Goal: Task Accomplishment & Management: Use online tool/utility

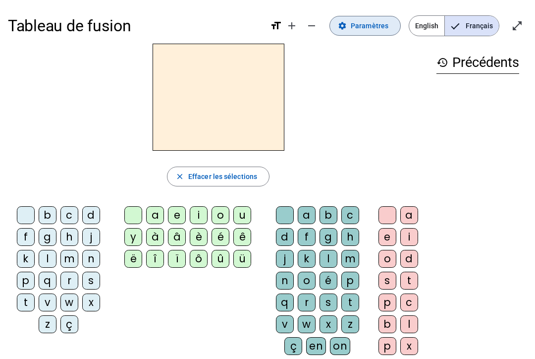
click at [366, 24] on span "Paramètres" at bounding box center [370, 26] width 38 height 12
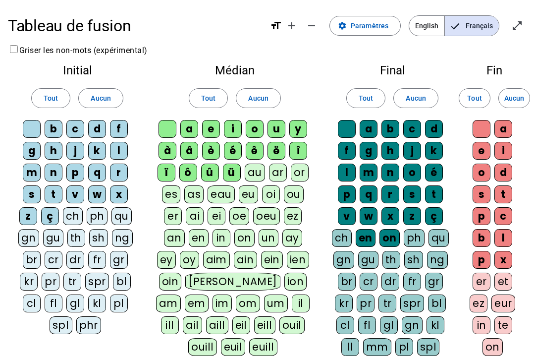
click at [259, 172] on div "au" at bounding box center [255, 172] width 20 height 18
click at [300, 194] on div "ou" at bounding box center [294, 194] width 20 height 18
click at [239, 214] on div "oe" at bounding box center [239, 216] width 20 height 18
click at [271, 213] on div "oeu" at bounding box center [266, 216] width 27 height 18
click at [30, 301] on div "cl" at bounding box center [32, 303] width 18 height 18
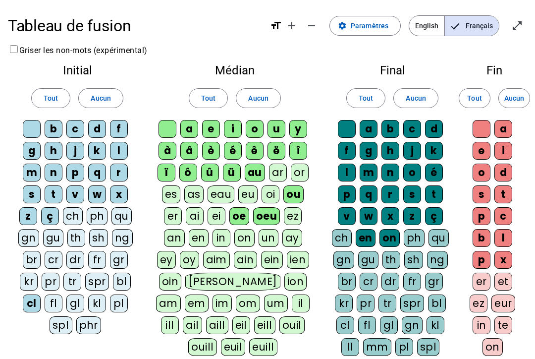
click at [80, 300] on div "gl" at bounding box center [75, 303] width 18 height 18
click at [123, 301] on div "pl" at bounding box center [119, 303] width 18 height 18
click at [57, 298] on div "fl" at bounding box center [54, 303] width 18 height 18
click at [124, 279] on div "bl" at bounding box center [122, 281] width 18 height 18
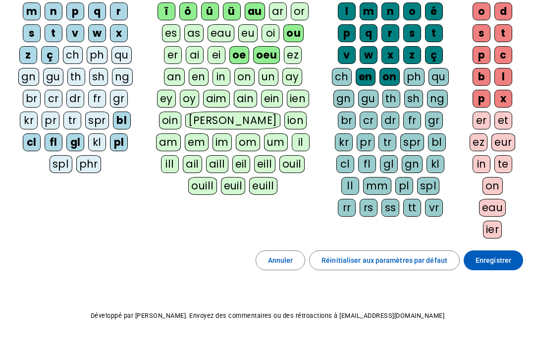
click at [366, 256] on span "Enregistrer" at bounding box center [494, 260] width 36 height 12
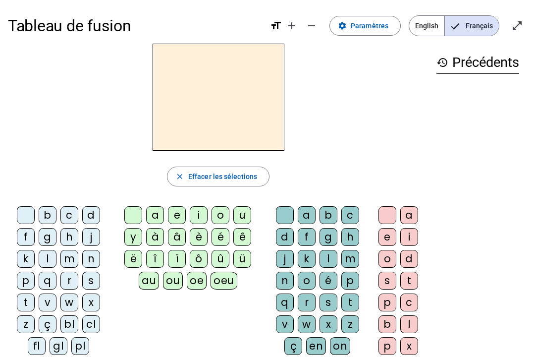
click at [366, 237] on div "e" at bounding box center [387, 237] width 18 height 18
click at [358, 260] on div "m" at bounding box center [350, 259] width 18 height 18
click at [69, 254] on div "m" at bounding box center [69, 259] width 18 height 18
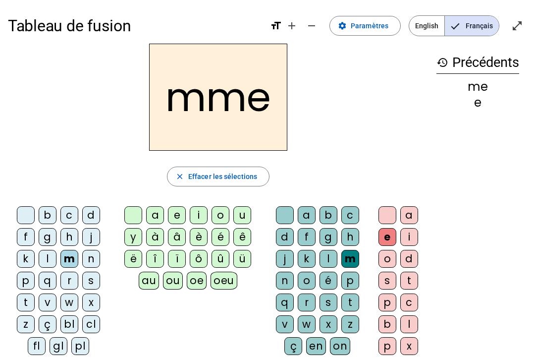
click at [153, 216] on div "a" at bounding box center [155, 215] width 18 height 18
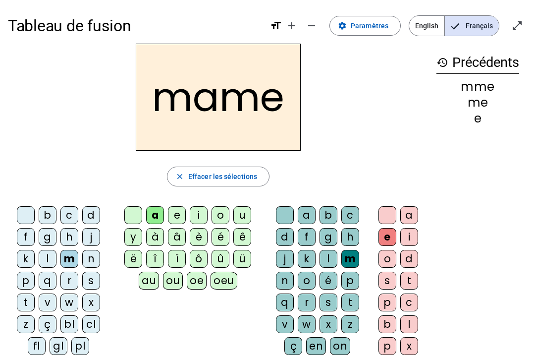
click at [236, 186] on span "button" at bounding box center [218, 176] width 102 height 24
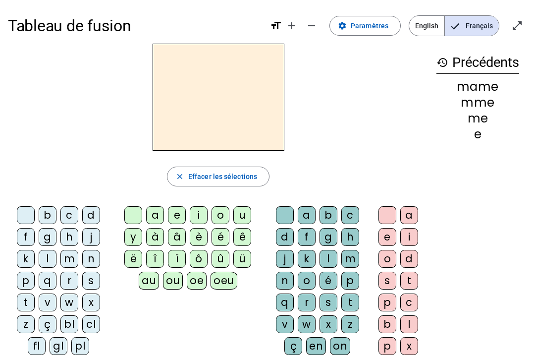
click at [366, 19] on span "English" at bounding box center [426, 26] width 35 height 20
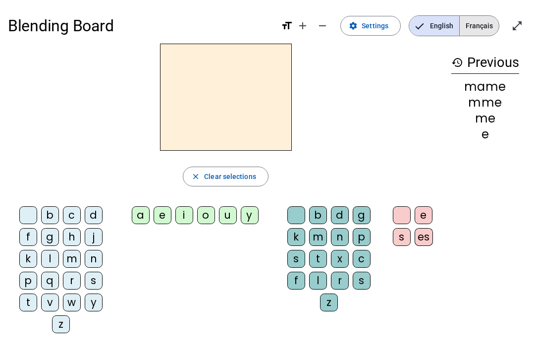
click at [366, 19] on span "Français" at bounding box center [479, 26] width 39 height 20
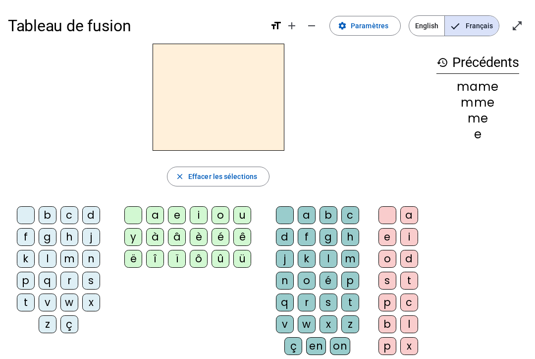
click at [75, 258] on div "m" at bounding box center [69, 259] width 18 height 18
click at [153, 214] on div "a" at bounding box center [155, 215] width 18 height 18
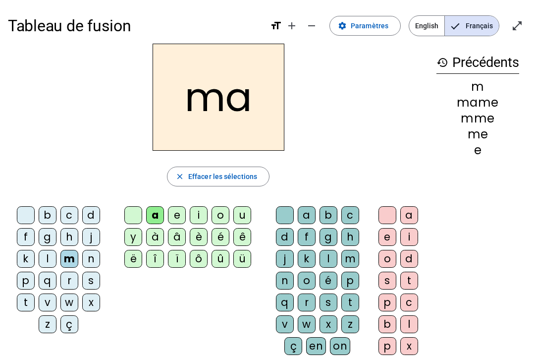
click at [23, 305] on div "t" at bounding box center [26, 302] width 18 height 18
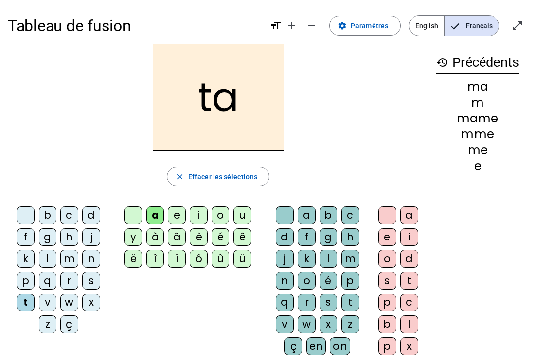
click at [354, 21] on span "Paramètres" at bounding box center [370, 26] width 38 height 12
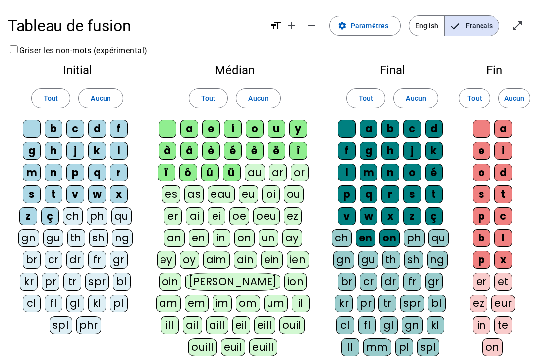
click at [366, 281] on div "er" at bounding box center [482, 281] width 18 height 18
click at [366, 278] on div "et" at bounding box center [503, 281] width 18 height 18
click at [366, 300] on div "ez" at bounding box center [479, 303] width 18 height 18
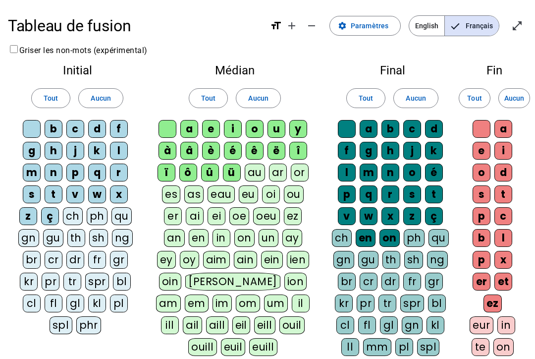
click at [366, 316] on div "eur" at bounding box center [482, 325] width 24 height 18
click at [366, 322] on div "eur" at bounding box center [492, 325] width 25 height 18
click at [366, 289] on div "et" at bounding box center [503, 281] width 18 height 18
click at [366, 284] on div "et" at bounding box center [503, 281] width 18 height 18
click at [366, 316] on div "eur" at bounding box center [482, 325] width 24 height 18
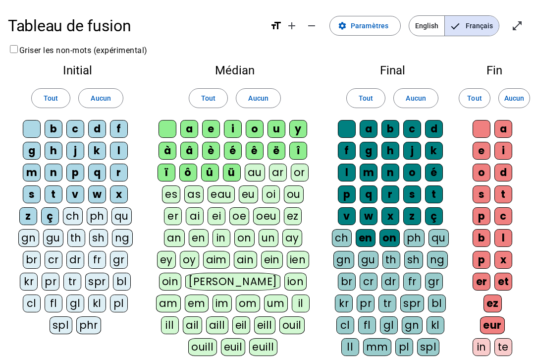
click at [366, 348] on div "in" at bounding box center [482, 347] width 18 height 18
click at [366, 350] on div "te" at bounding box center [503, 347] width 18 height 18
click at [366, 233] on div "ph" at bounding box center [414, 238] width 21 height 18
click at [340, 229] on div "ch" at bounding box center [342, 238] width 20 height 18
click at [366, 235] on div "qu" at bounding box center [439, 238] width 20 height 18
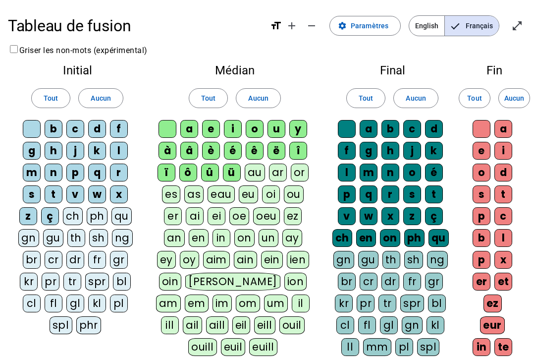
click at [344, 259] on div "gn" at bounding box center [343, 260] width 21 height 18
click at [366, 259] on div "gu" at bounding box center [368, 260] width 20 height 18
click at [366, 256] on div "th" at bounding box center [391, 260] width 18 height 18
click at [366, 259] on div "sh" at bounding box center [413, 260] width 19 height 18
click at [366, 258] on div "ng" at bounding box center [437, 260] width 21 height 18
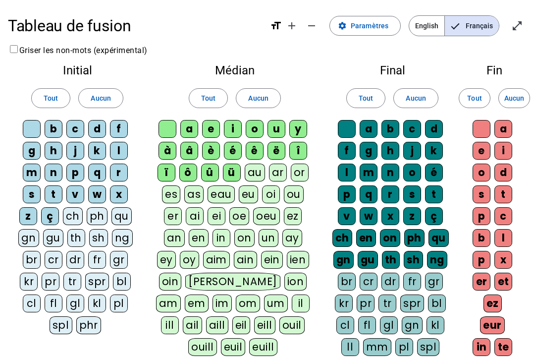
click at [174, 192] on div "es" at bounding box center [171, 194] width 18 height 18
click at [203, 187] on div "as" at bounding box center [194, 194] width 19 height 18
click at [248, 171] on div "au" at bounding box center [255, 172] width 20 height 18
click at [277, 174] on div "ar" at bounding box center [278, 172] width 18 height 18
click at [304, 168] on div "or" at bounding box center [300, 172] width 18 height 18
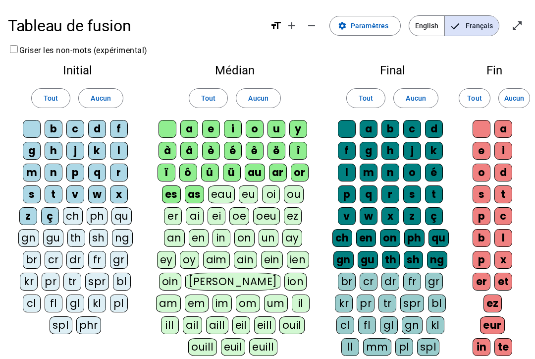
click at [220, 189] on div "eau" at bounding box center [221, 194] width 27 height 18
click at [248, 195] on div "eu" at bounding box center [248, 194] width 19 height 18
click at [269, 191] on div "oi" at bounding box center [272, 194] width 18 height 18
click at [297, 196] on div "ou" at bounding box center [294, 194] width 20 height 18
click at [72, 212] on div "ch" at bounding box center [73, 216] width 20 height 18
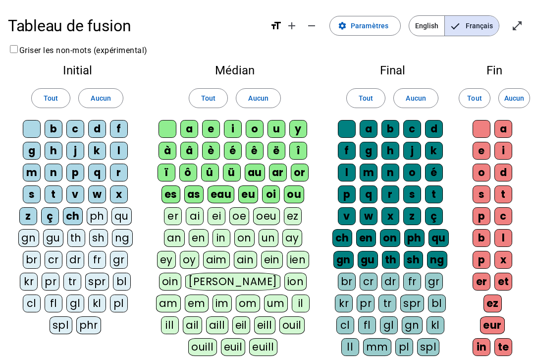
click at [94, 214] on div "ph" at bounding box center [97, 216] width 21 height 18
click at [118, 215] on div "qu" at bounding box center [121, 216] width 20 height 18
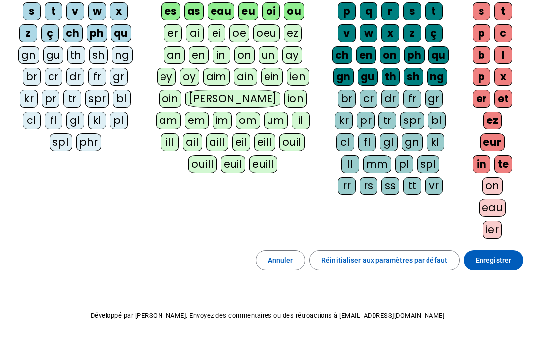
click at [366, 258] on span "Enregistrer" at bounding box center [494, 260] width 36 height 12
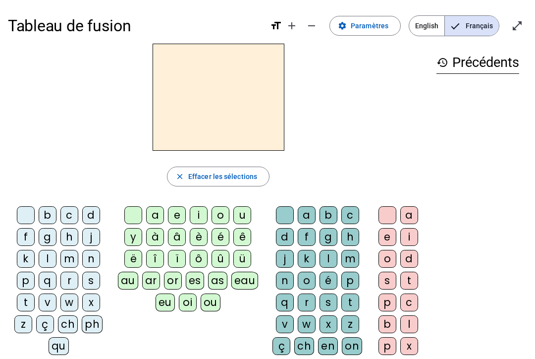
click at [52, 259] on div "l" at bounding box center [48, 259] width 18 height 18
click at [164, 204] on div "a e i o u y à â è é ê ë [PERSON_NAME] ô û ü au ar or es as eau eu oi ou" at bounding box center [190, 260] width 154 height 117
click at [162, 207] on div "a" at bounding box center [155, 215] width 18 height 18
click at [96, 283] on div "s" at bounding box center [91, 280] width 18 height 18
click at [366, 319] on div "l" at bounding box center [409, 324] width 18 height 18
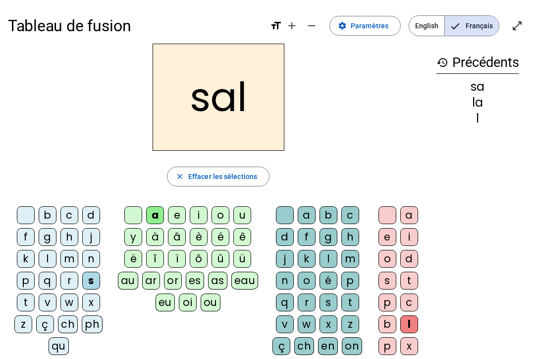
click at [331, 255] on div "l" at bounding box center [329, 259] width 18 height 18
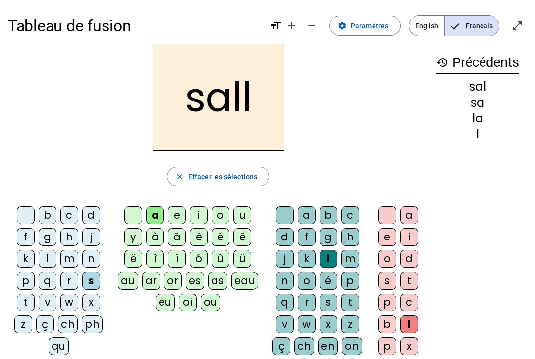
click at [366, 209] on div at bounding box center [387, 215] width 18 height 18
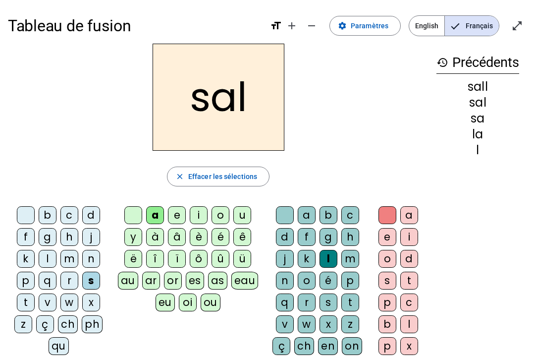
click at [47, 220] on div "b" at bounding box center [48, 215] width 18 height 18
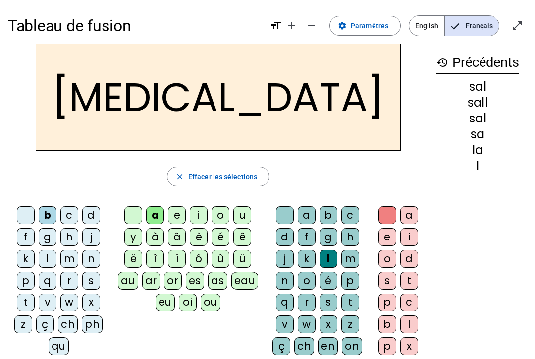
click at [69, 257] on div "m" at bounding box center [69, 259] width 18 height 18
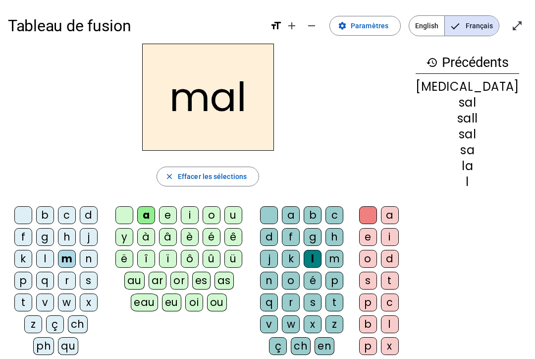
click at [199, 212] on div "i" at bounding box center [190, 215] width 18 height 18
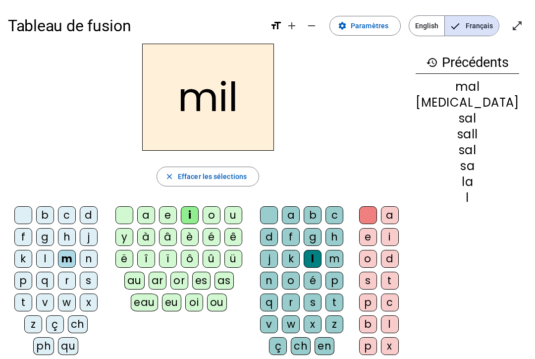
click at [93, 284] on div "s" at bounding box center [89, 280] width 18 height 18
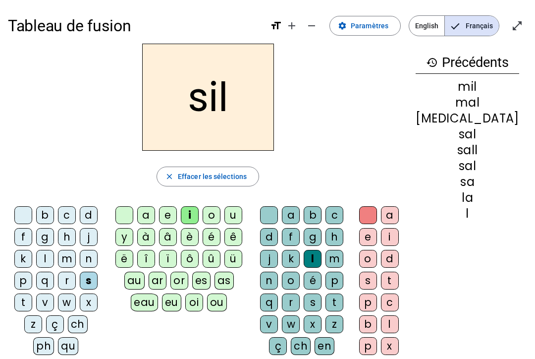
click at [278, 219] on div at bounding box center [269, 215] width 18 height 18
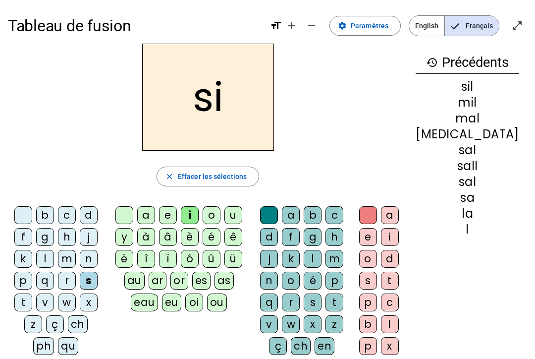
click at [169, 220] on div "e" at bounding box center [168, 215] width 18 height 18
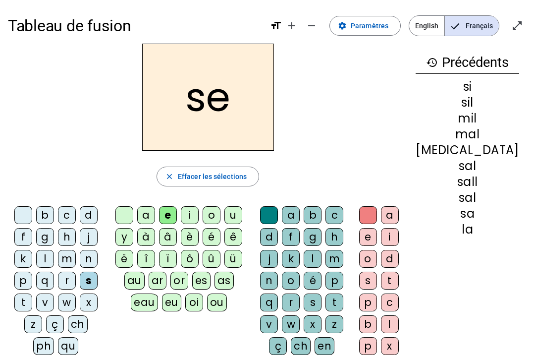
click at [238, 213] on div "u" at bounding box center [233, 215] width 18 height 18
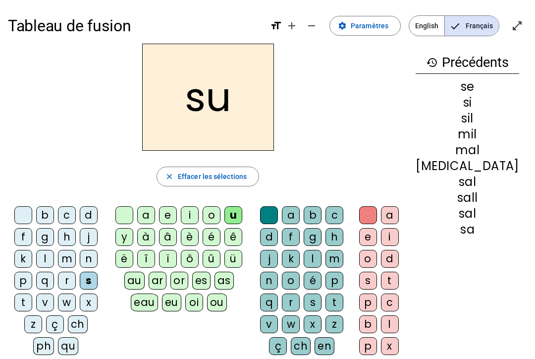
click at [300, 299] on div "r" at bounding box center [291, 302] width 18 height 18
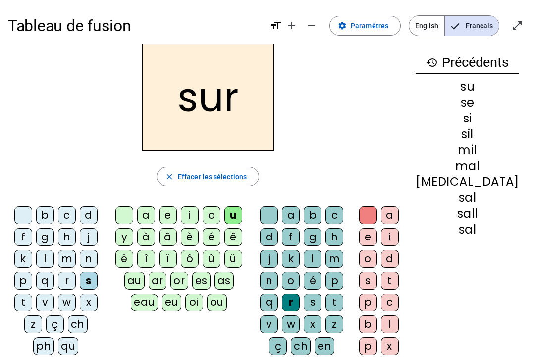
click at [70, 262] on div "m" at bounding box center [67, 259] width 18 height 18
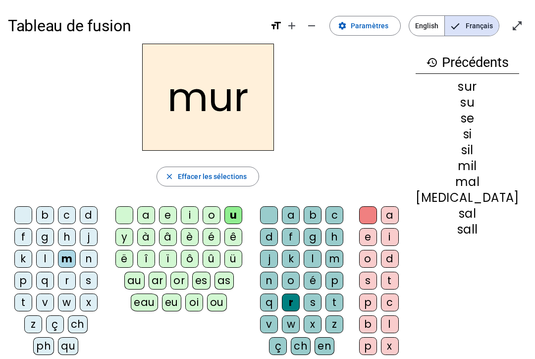
click at [52, 214] on div "b" at bounding box center [45, 215] width 18 height 18
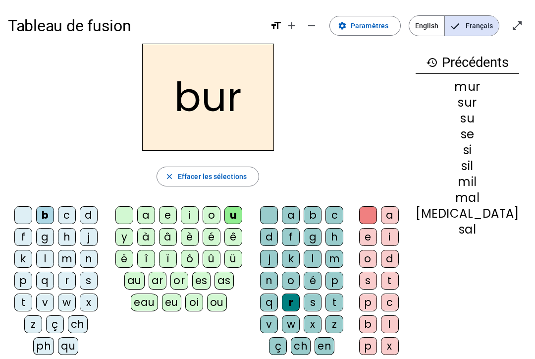
click at [96, 214] on div "d" at bounding box center [89, 215] width 18 height 18
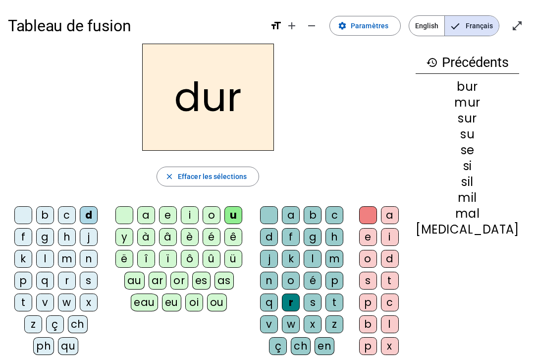
click at [272, 210] on div "a b c d f g h j k l m n o é p q r s t v w x z ç ch en on ph qu gn gu th sh ng" at bounding box center [304, 315] width 92 height 218
click at [278, 214] on div at bounding box center [269, 215] width 18 height 18
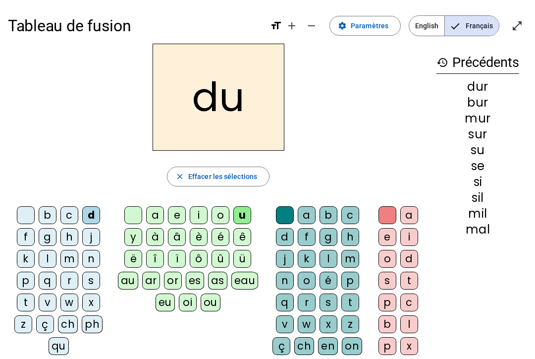
click at [45, 216] on div "b" at bounding box center [48, 215] width 18 height 18
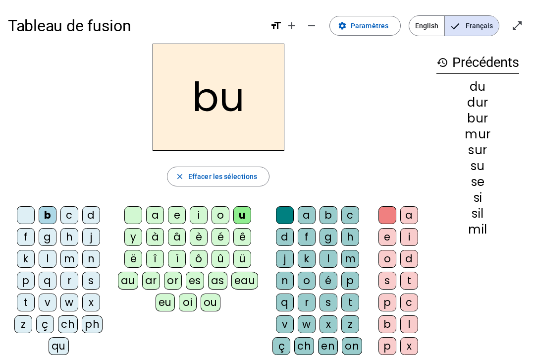
click at [55, 298] on div "v" at bounding box center [48, 302] width 18 height 18
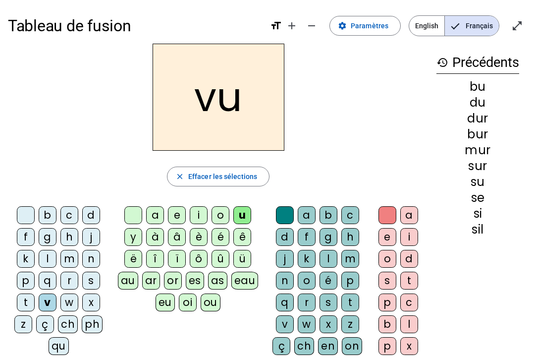
click at [25, 220] on div at bounding box center [26, 215] width 18 height 18
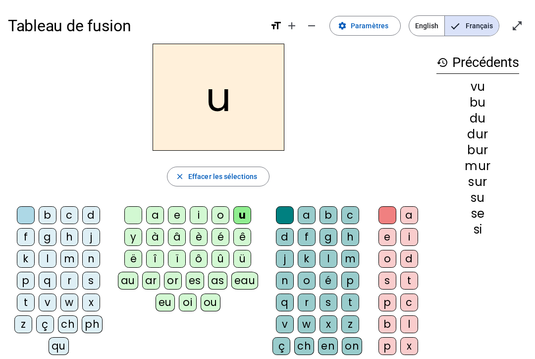
click at [22, 207] on div at bounding box center [26, 215] width 18 height 18
click at [284, 214] on div at bounding box center [285, 215] width 18 height 18
click at [366, 214] on div at bounding box center [387, 215] width 18 height 18
click at [138, 209] on div at bounding box center [133, 215] width 18 height 18
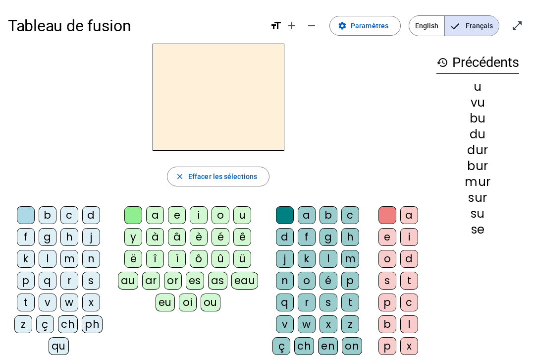
click at [29, 300] on div "t" at bounding box center [26, 302] width 18 height 18
click at [247, 213] on div "u" at bounding box center [242, 215] width 18 height 18
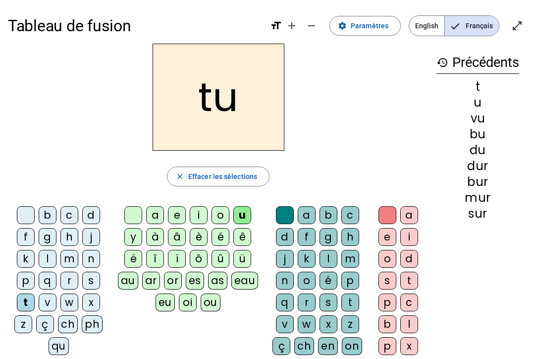
click at [180, 211] on div "e" at bounding box center [177, 215] width 18 height 18
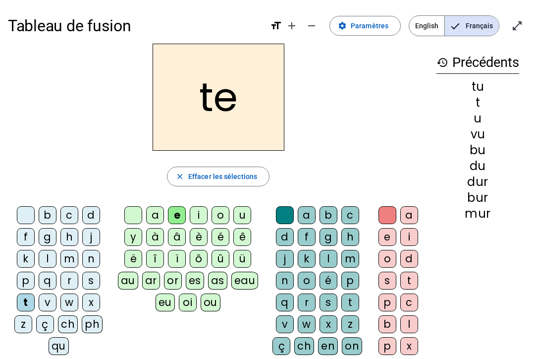
click at [48, 257] on div "l" at bounding box center [48, 259] width 18 height 18
